Goal: Transaction & Acquisition: Purchase product/service

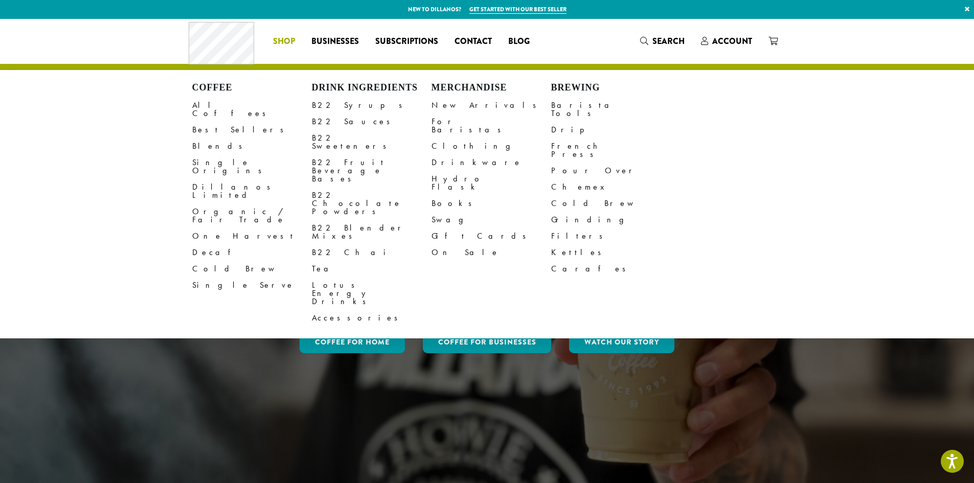
click at [286, 38] on span "Shop" at bounding box center [284, 41] width 22 height 13
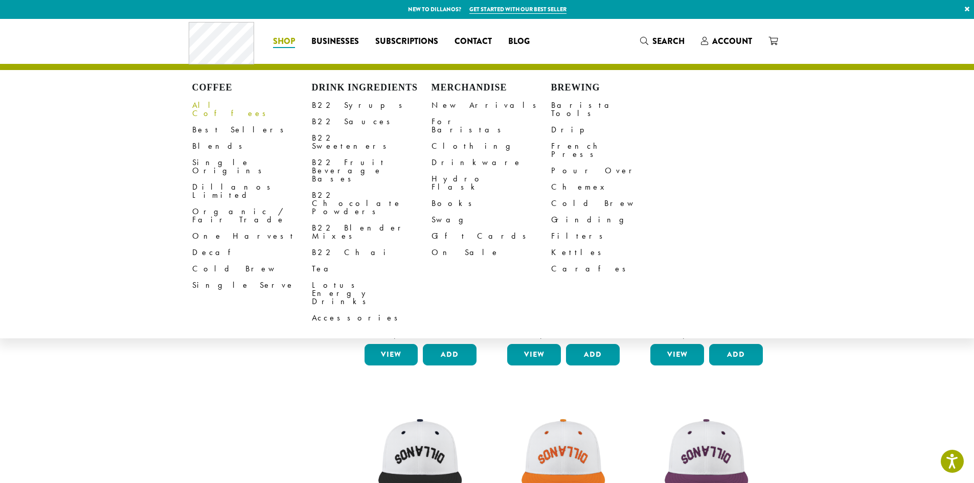
click at [221, 103] on link "All Coffees" at bounding box center [252, 109] width 120 height 25
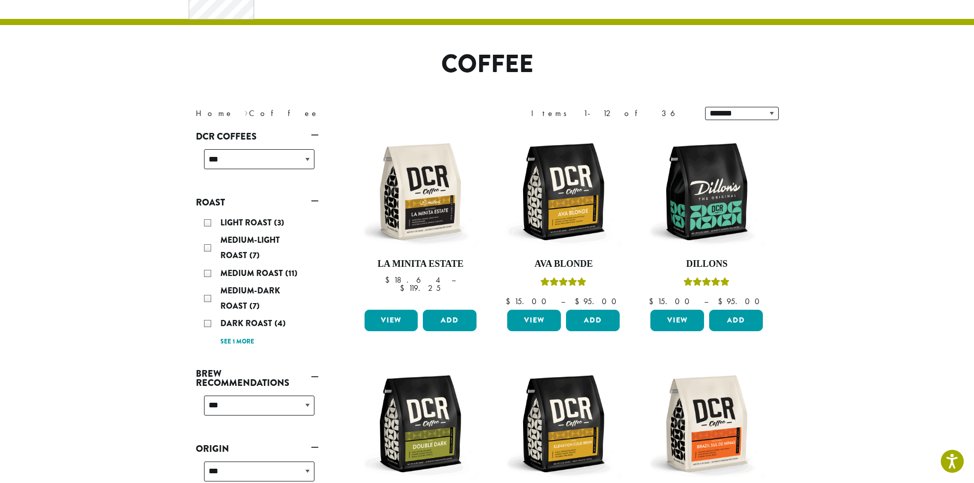
scroll to position [102, 0]
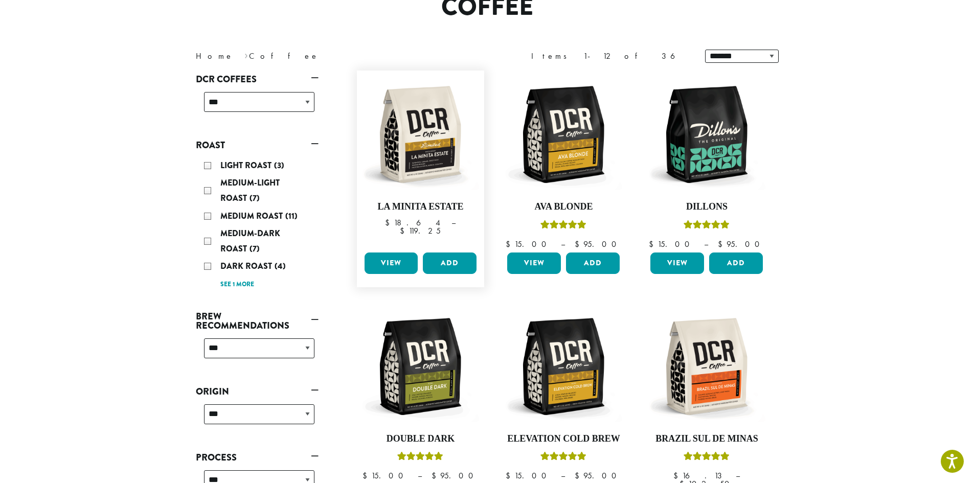
click at [378, 256] on link "View" at bounding box center [392, 263] width 54 height 21
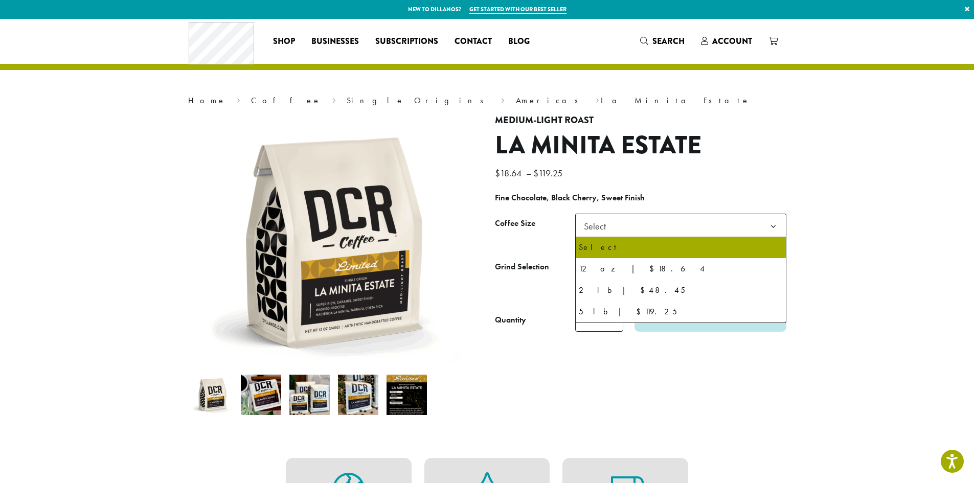
click at [771, 223] on b at bounding box center [773, 226] width 25 height 25
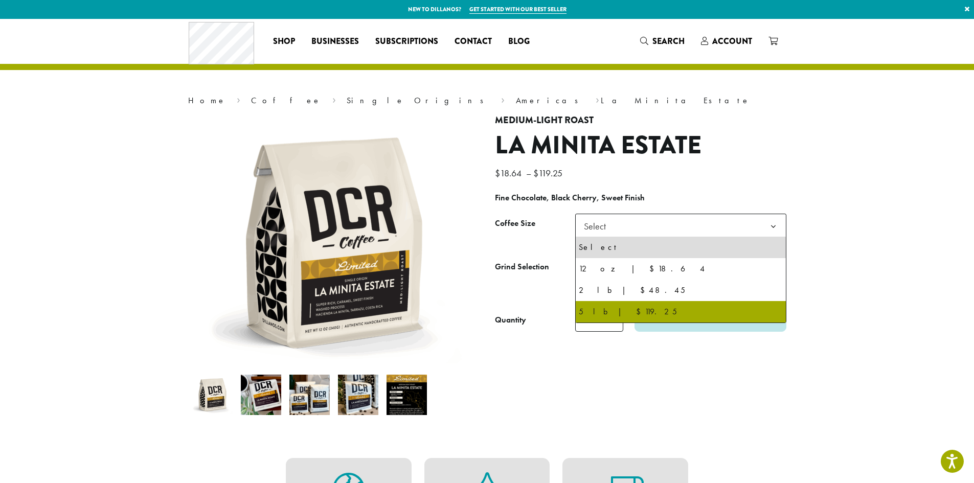
select select "**********"
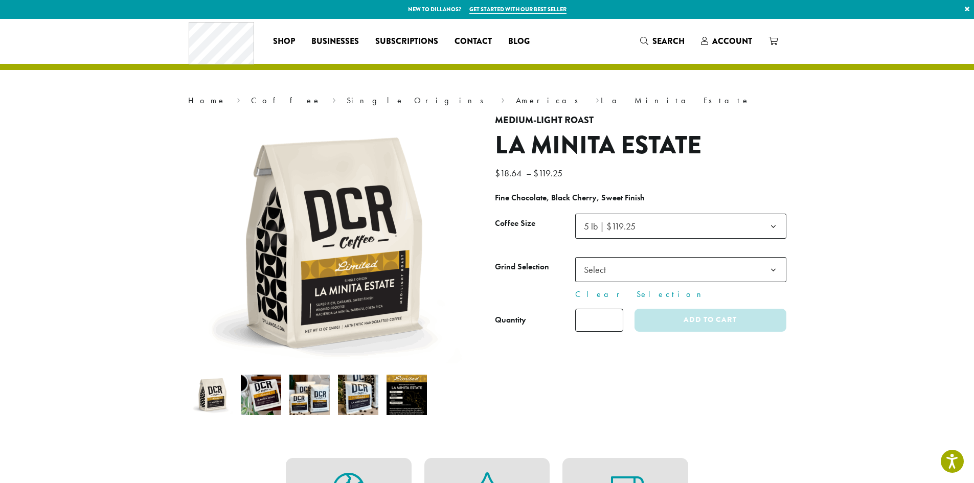
click at [779, 273] on b at bounding box center [773, 270] width 25 height 25
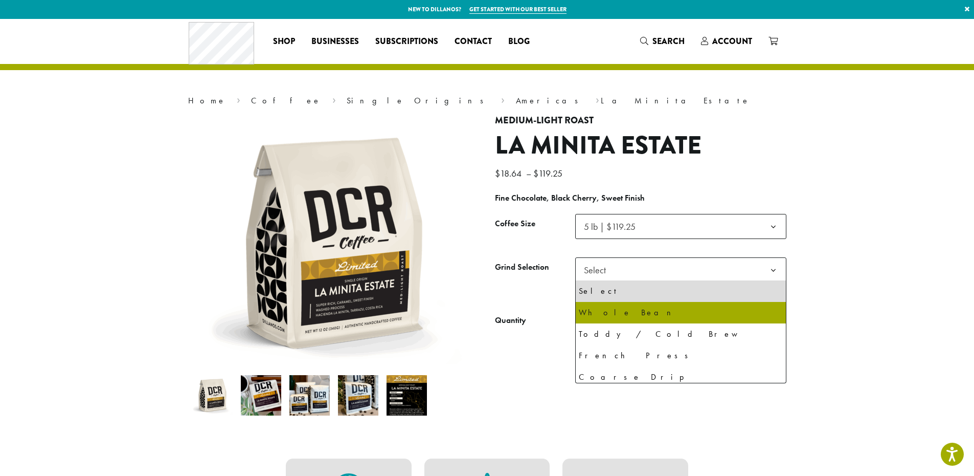
select select "**********"
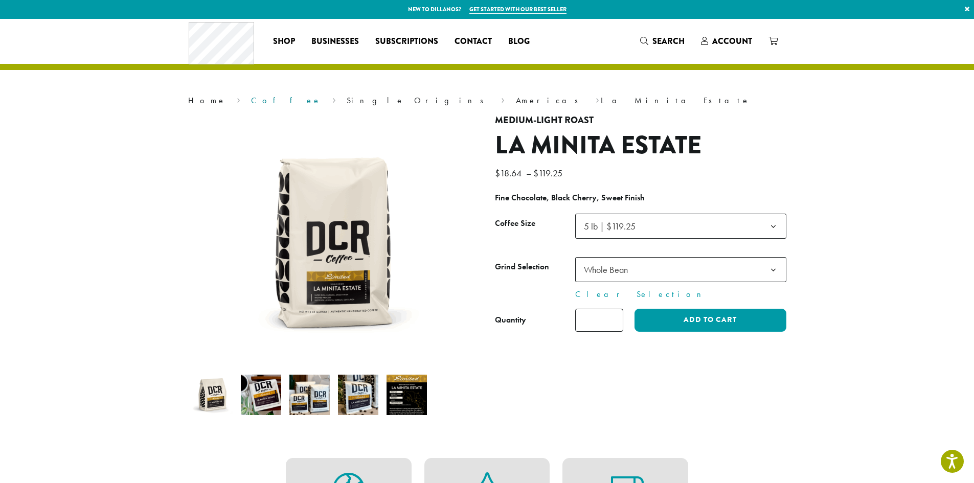
click at [251, 100] on link "Coffee" at bounding box center [286, 100] width 70 height 11
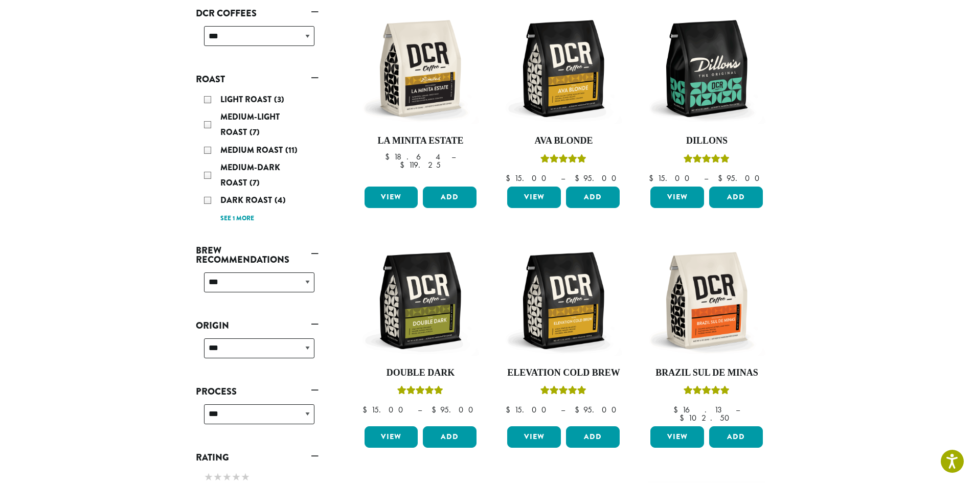
scroll to position [205, 0]
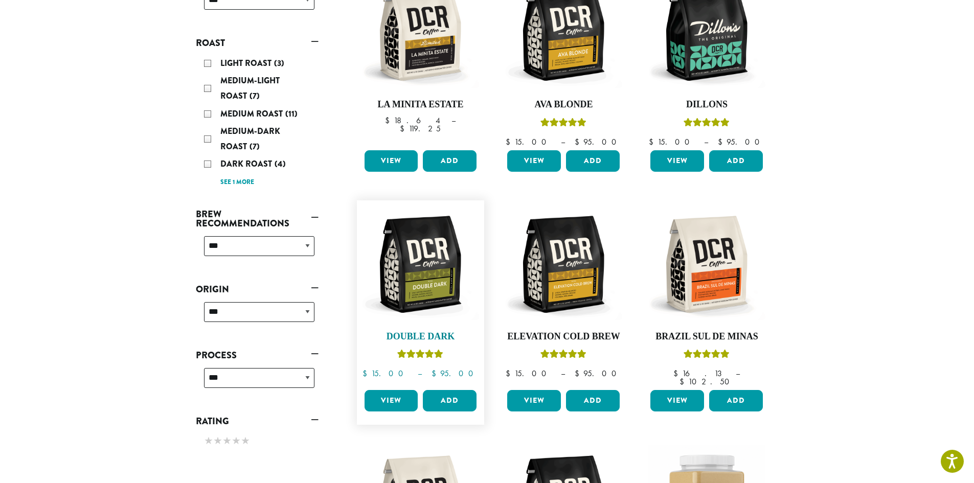
click at [419, 269] on img at bounding box center [421, 265] width 118 height 118
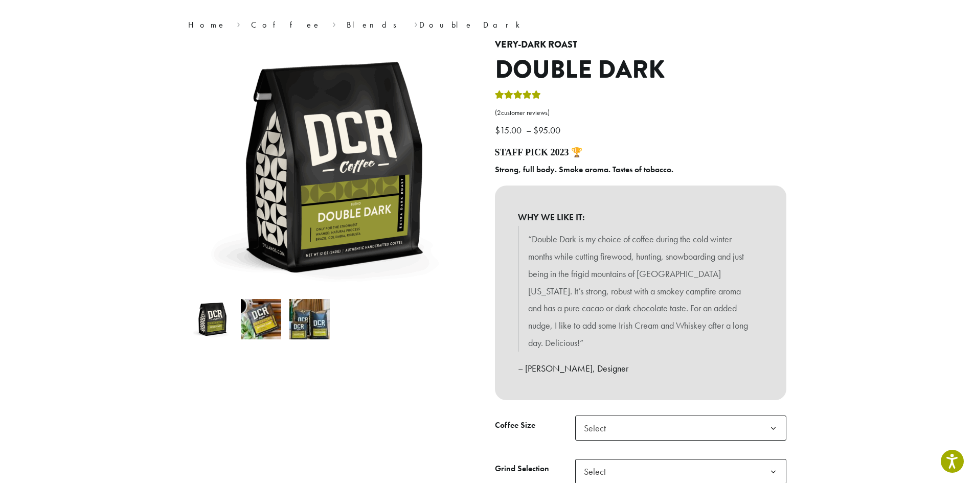
scroll to position [256, 0]
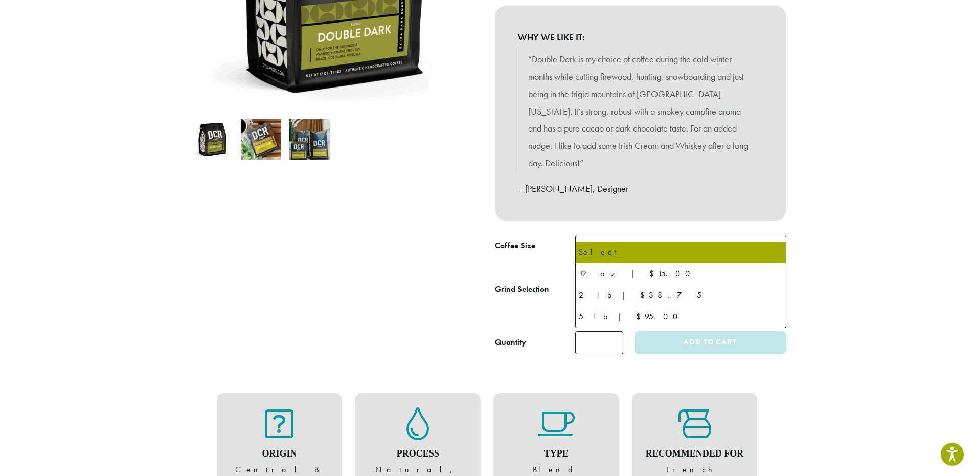
click at [773, 236] on b at bounding box center [773, 248] width 25 height 25
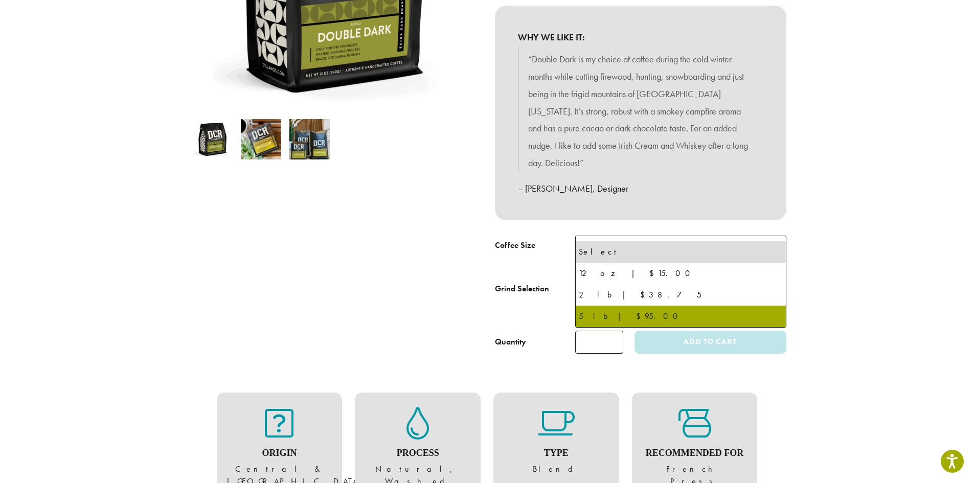
select select "**********"
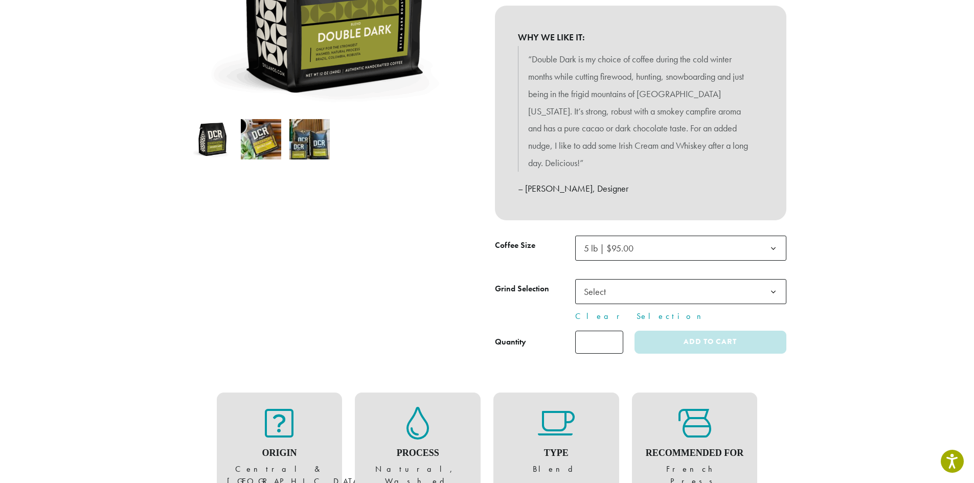
click at [781, 280] on b at bounding box center [773, 292] width 25 height 25
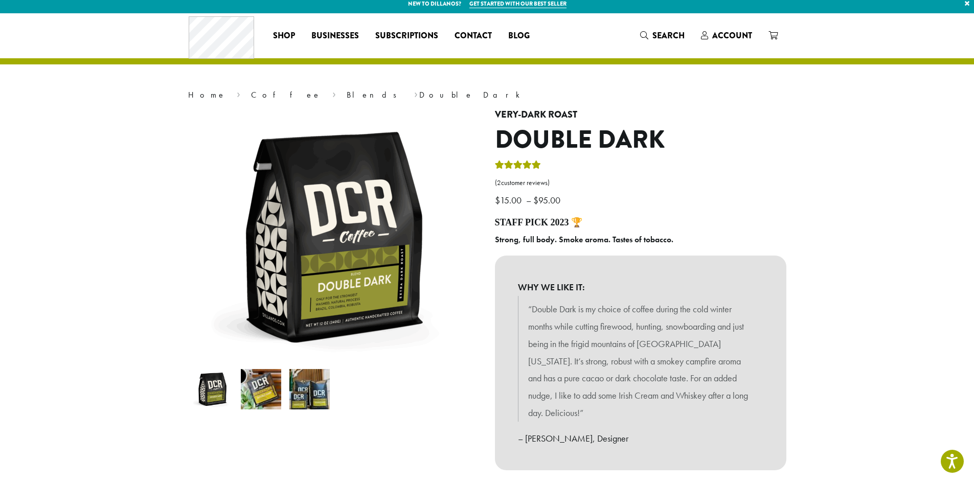
scroll to position [0, 0]
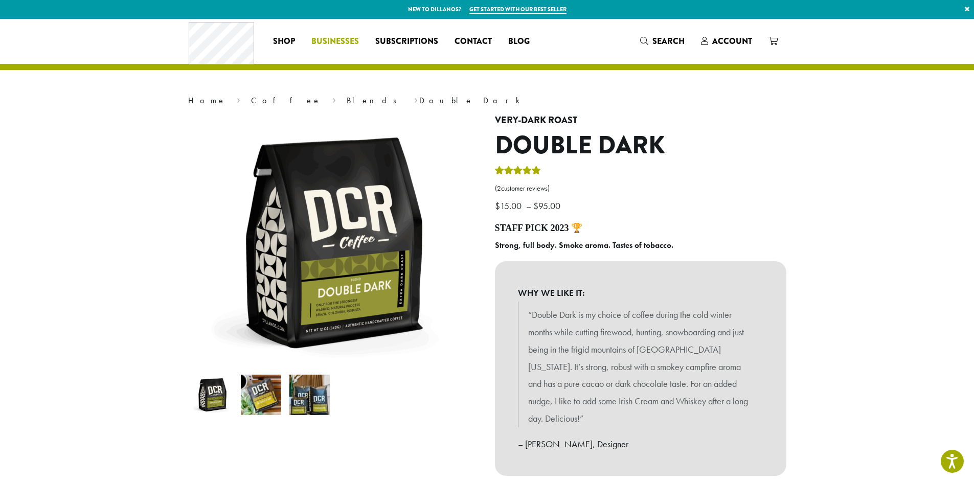
click at [335, 43] on span "Businesses" at bounding box center [335, 41] width 48 height 13
